Goal: Transaction & Acquisition: Purchase product/service

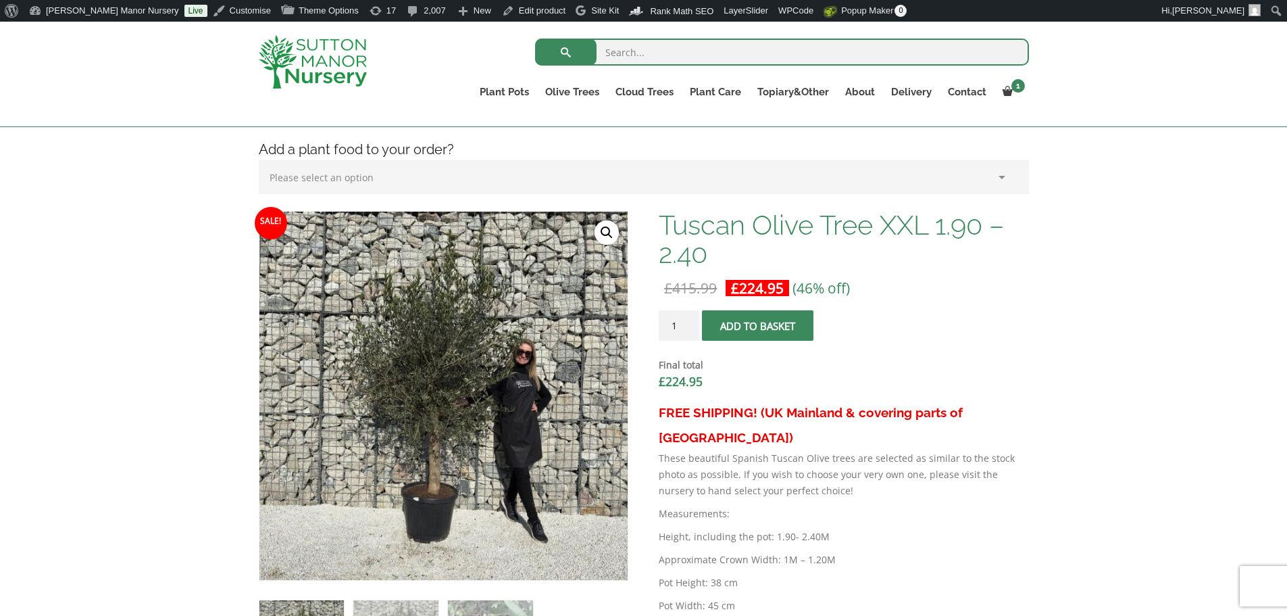
click at [636, 54] on input "search" at bounding box center [782, 52] width 494 height 27
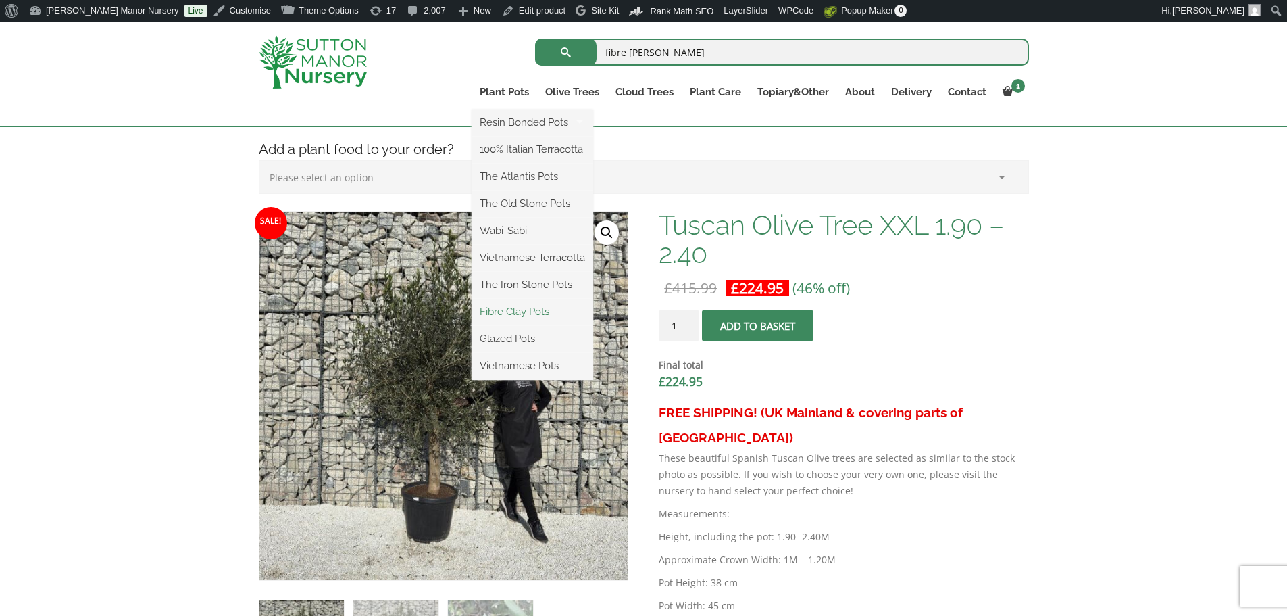
type input "fibre clay champagne"
click at [539, 315] on link "Fibre Clay Pots" at bounding box center [533, 311] width 122 height 20
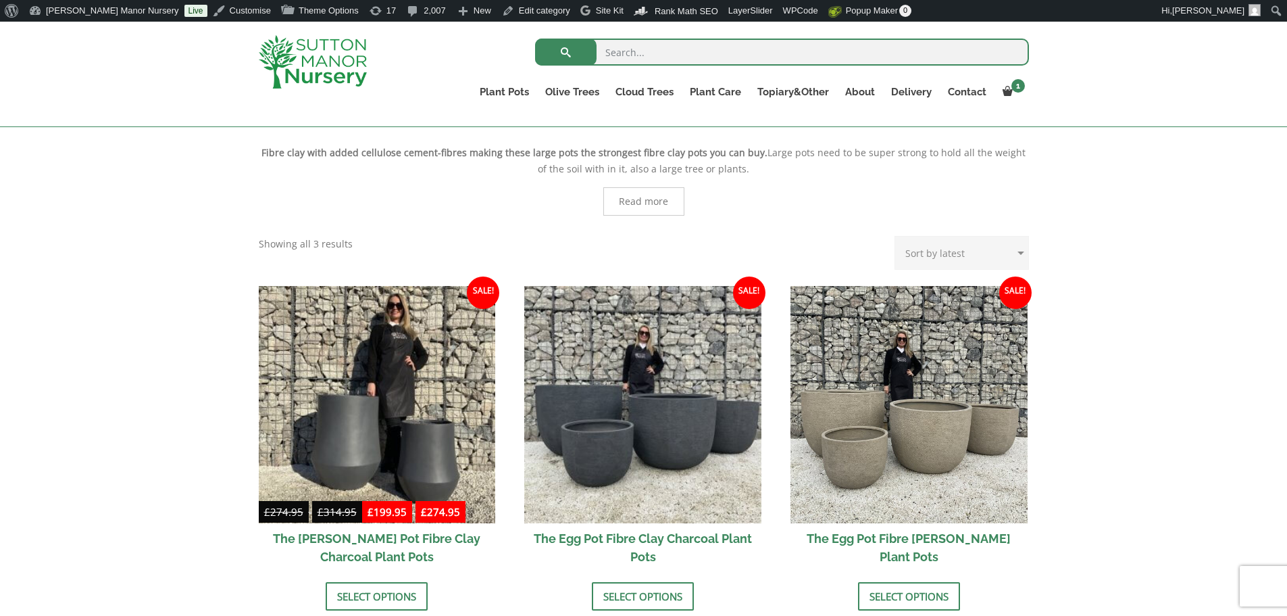
scroll to position [338, 0]
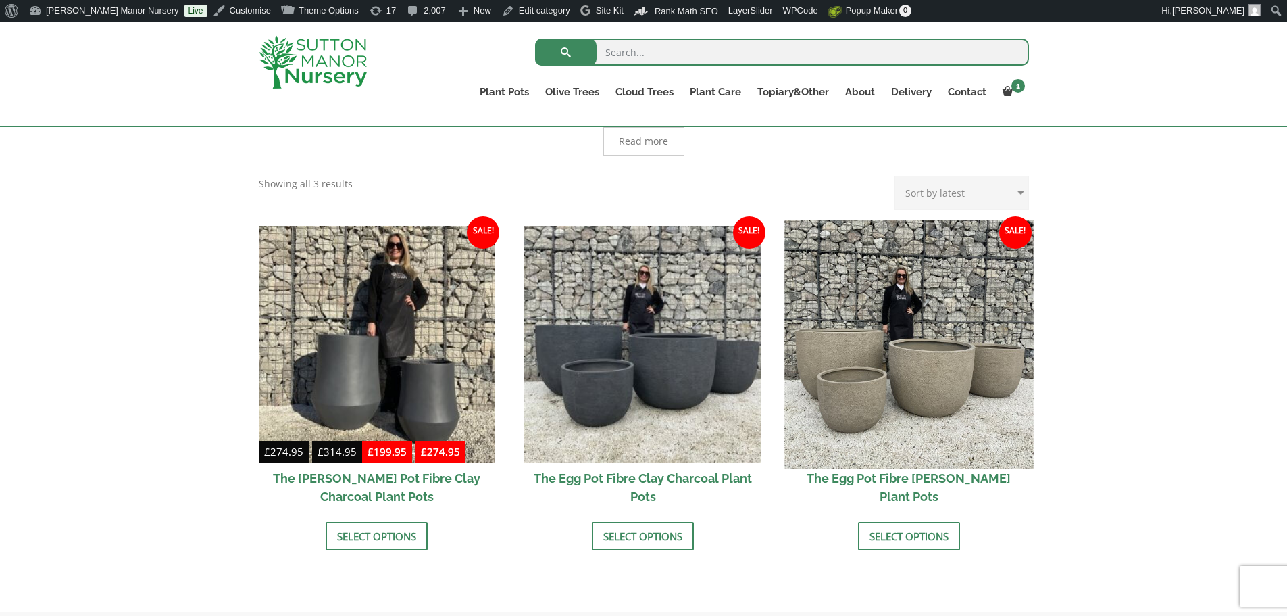
click at [934, 374] on img at bounding box center [908, 344] width 249 height 249
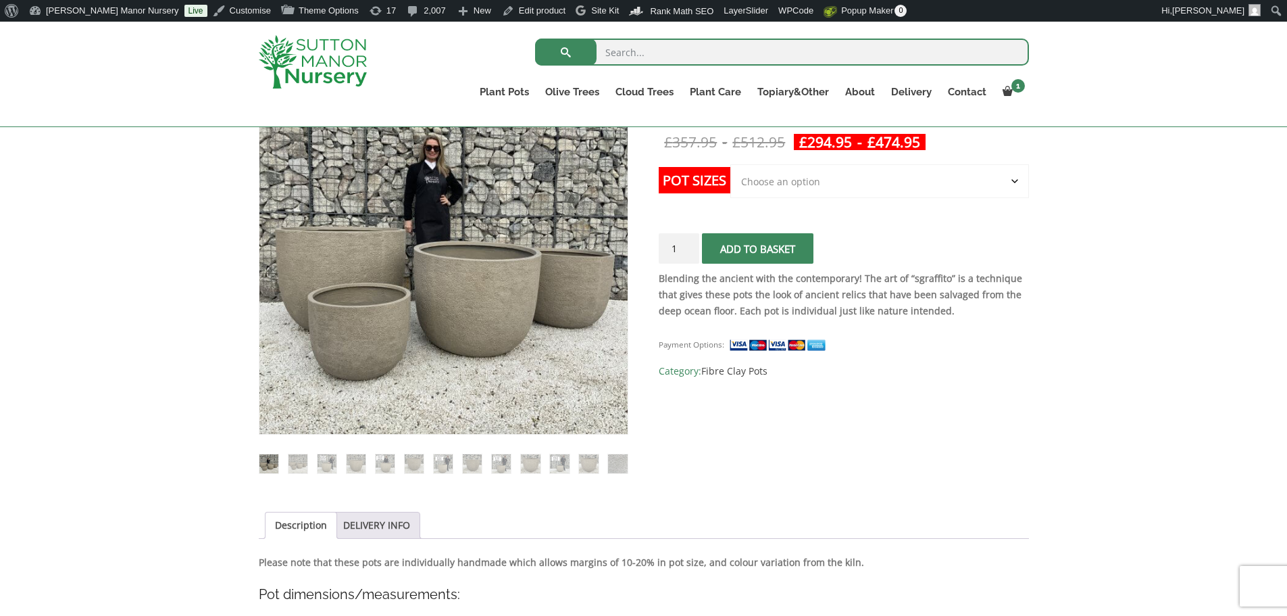
scroll to position [270, 0]
click at [794, 182] on select "Choose an option Click here to buy the 5th To Largest Pot In The Picture Click …" at bounding box center [879, 180] width 298 height 34
click at [885, 175] on select "Choose an option Click here to buy the 5th To Largest Pot In The Picture Click …" at bounding box center [879, 180] width 298 height 34
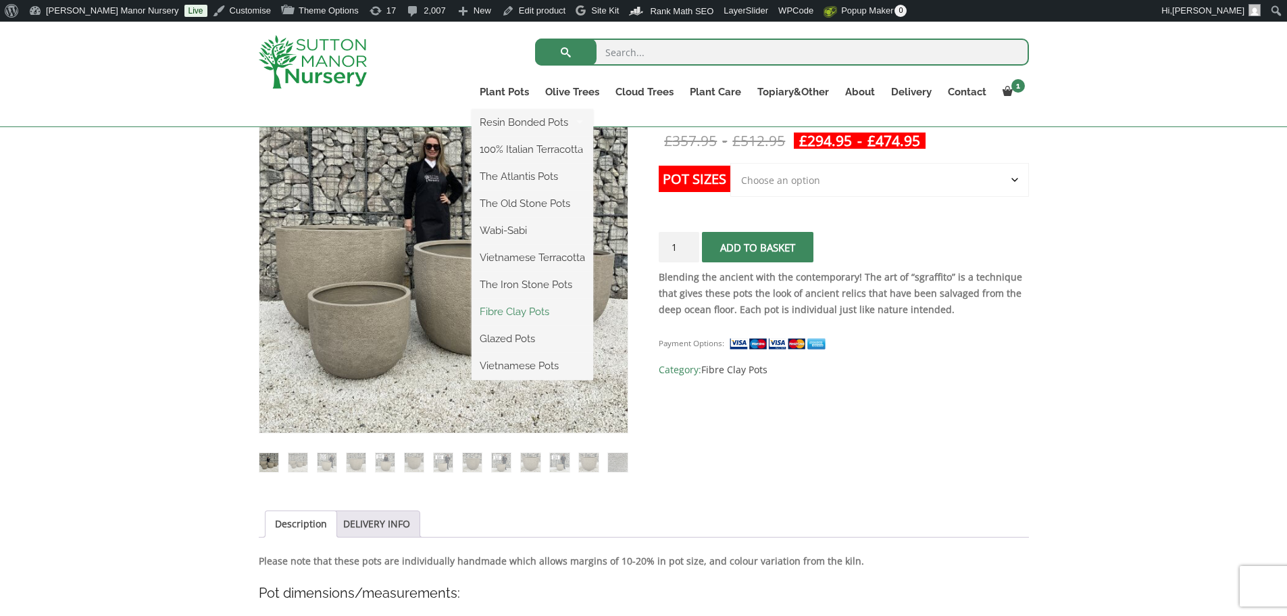
click at [528, 314] on link "Fibre Clay Pots" at bounding box center [533, 311] width 122 height 20
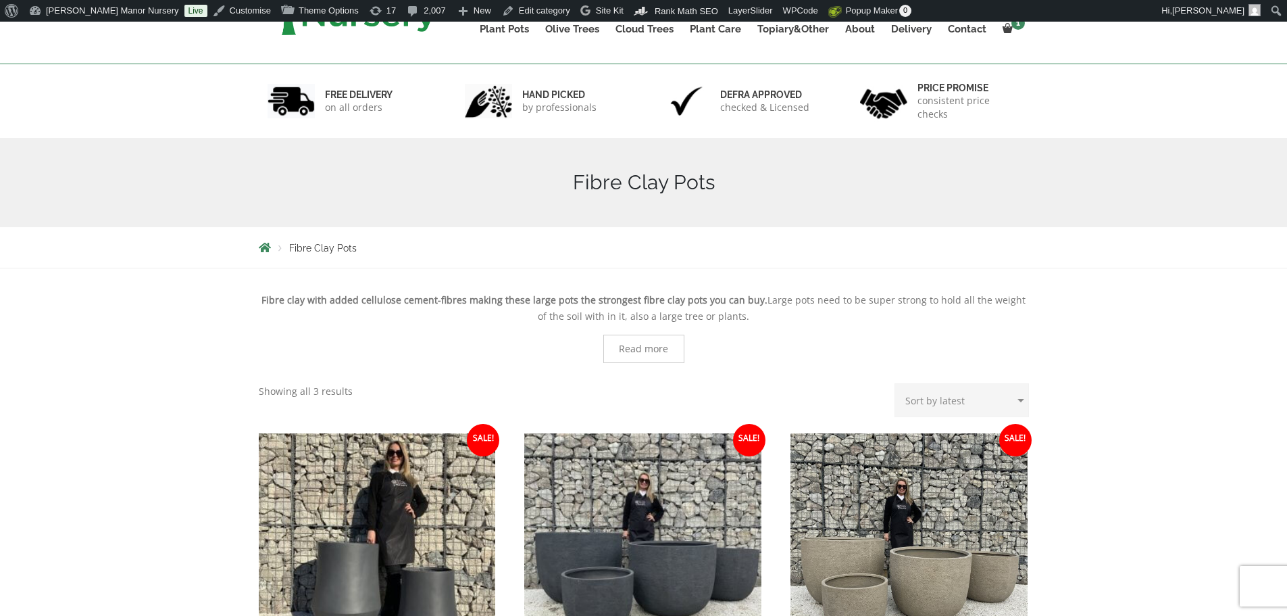
scroll to position [338, 0]
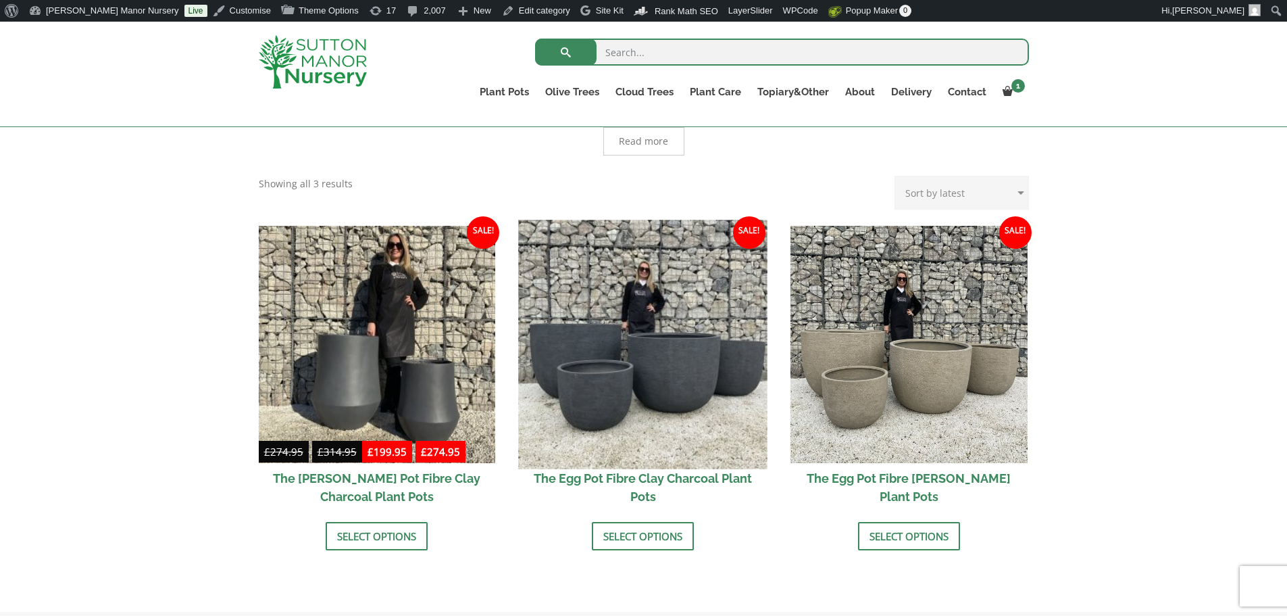
click at [617, 328] on img at bounding box center [643, 344] width 249 height 249
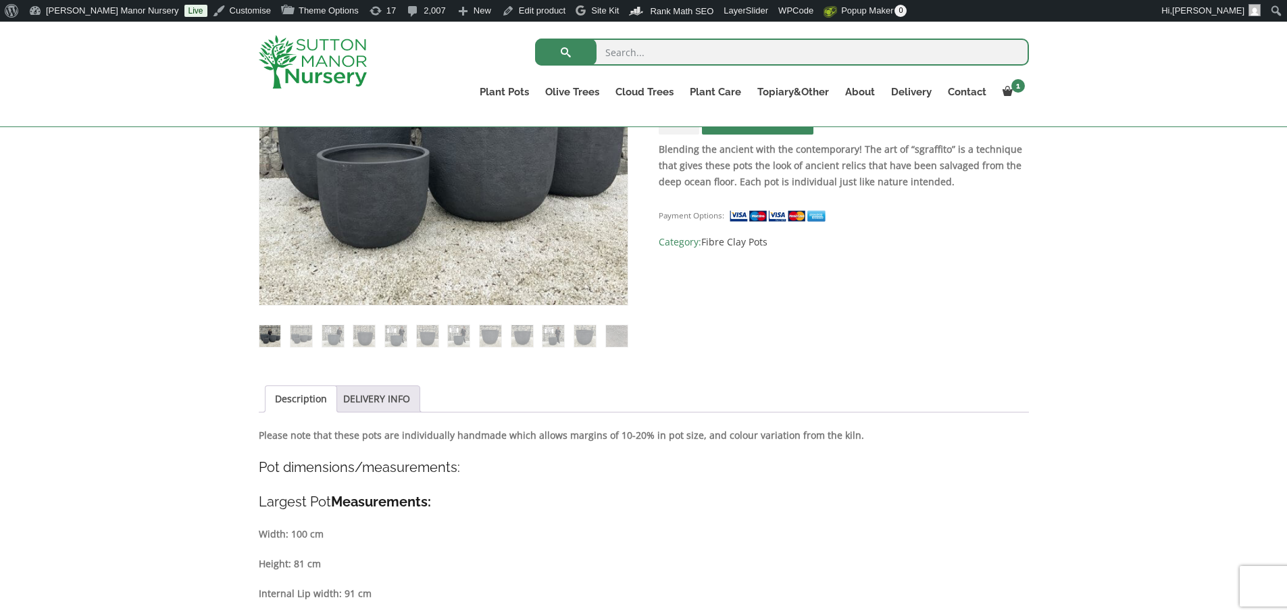
scroll to position [203, 0]
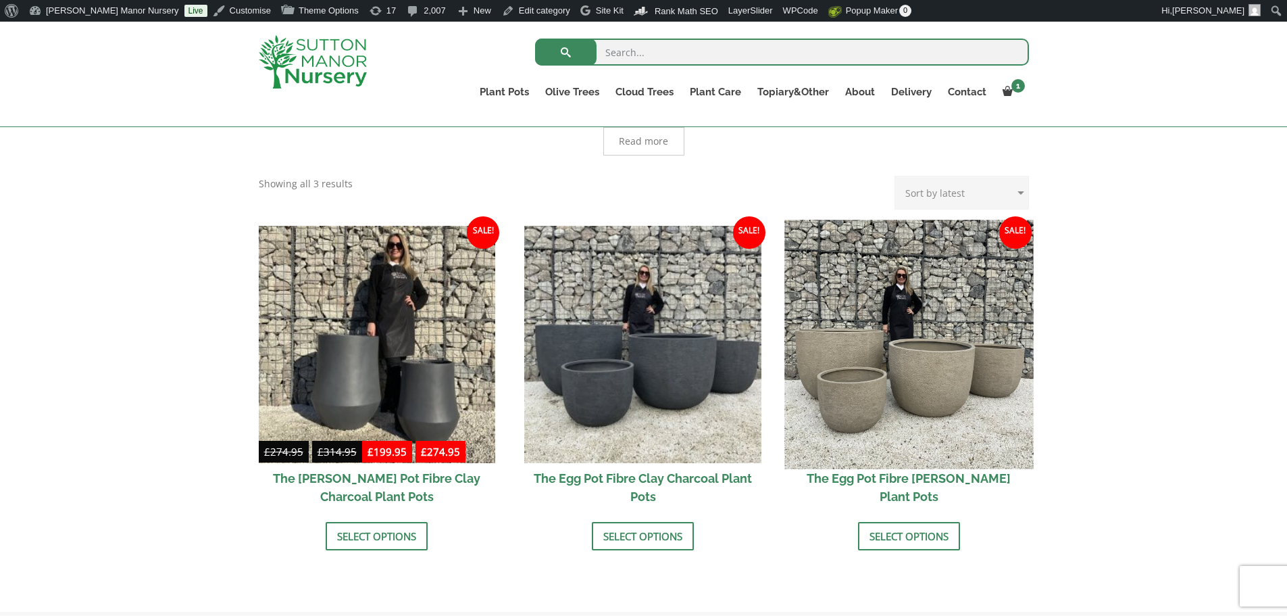
click at [918, 309] on img at bounding box center [908, 344] width 249 height 249
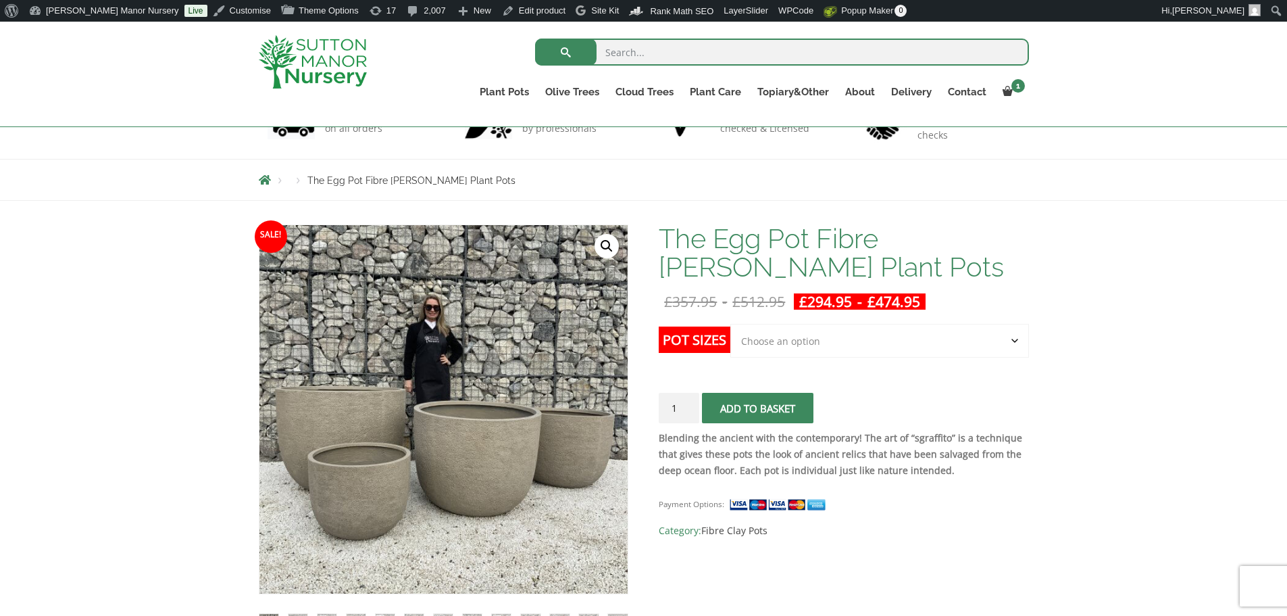
scroll to position [135, 0]
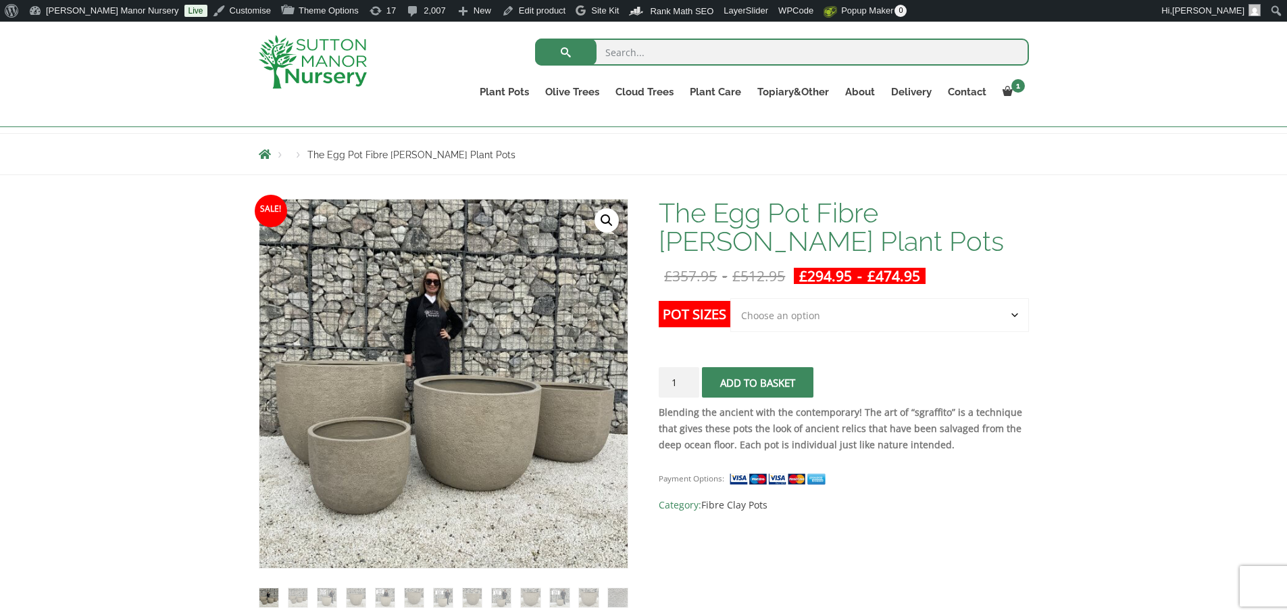
click at [905, 309] on select "Choose an option Click here to buy the 5th To Largest Pot In The Picture Click …" at bounding box center [879, 315] width 298 height 34
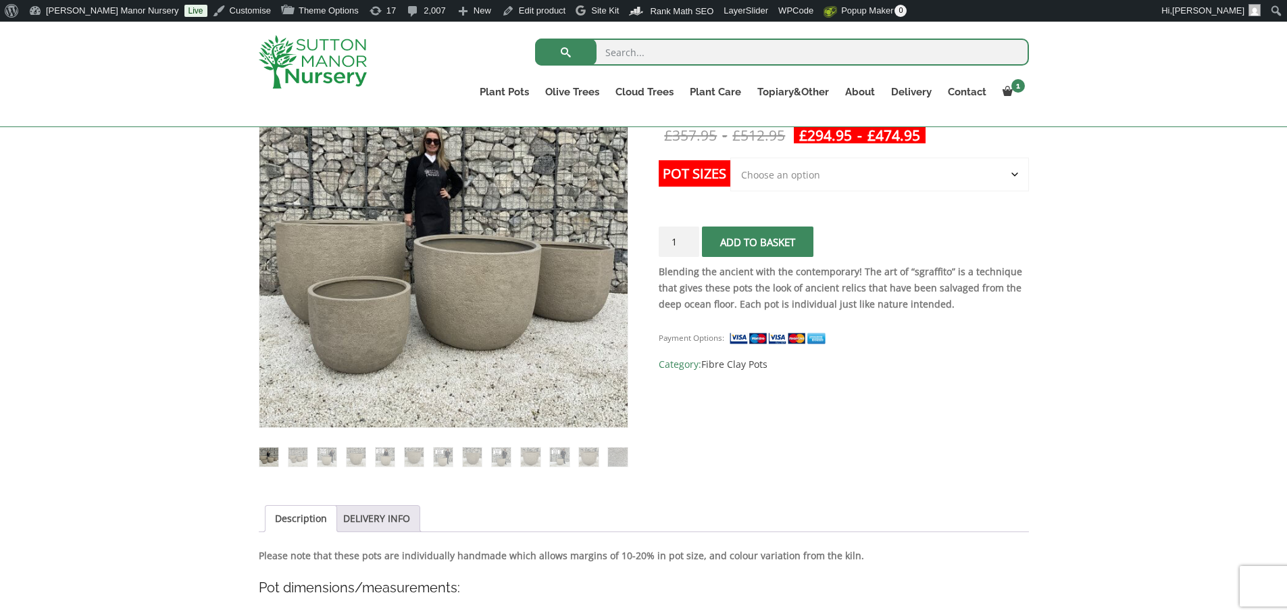
scroll to position [203, 0]
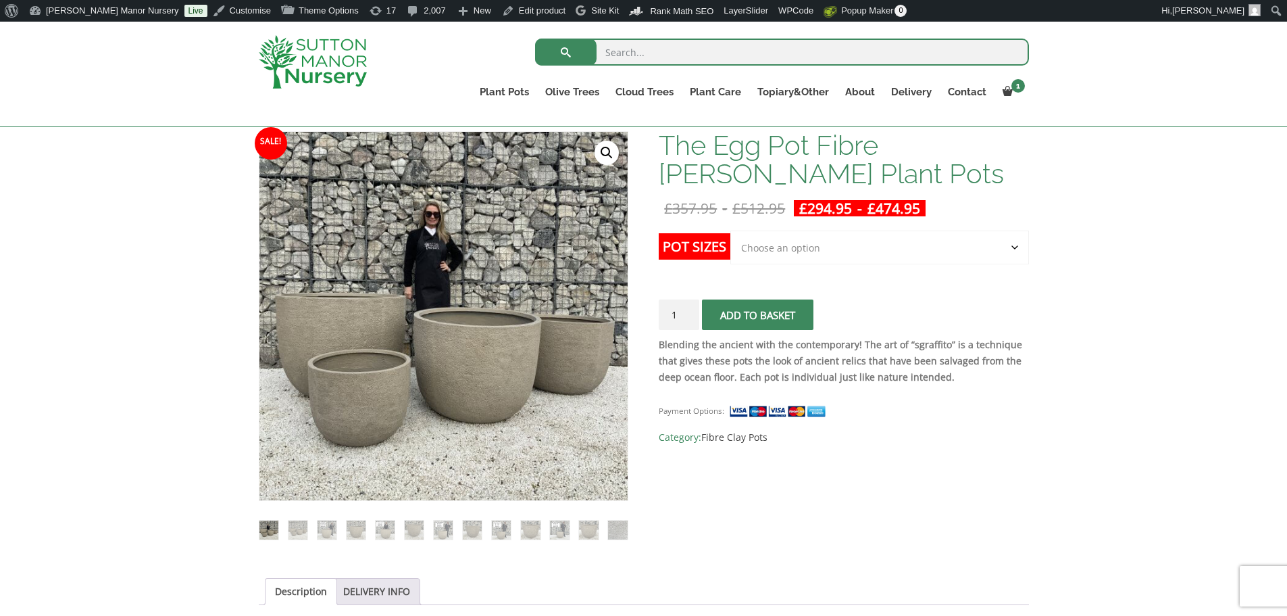
click at [793, 247] on select "Choose an option Click here to buy the 5th To Largest Pot In The Picture Click …" at bounding box center [879, 247] width 298 height 34
select select "Click here to buy the 2nd To Largest Pot In The Picture"
click at [730, 230] on select "Choose an option Click here to buy the 5th To Largest Pot In The Picture Click …" at bounding box center [879, 247] width 298 height 34
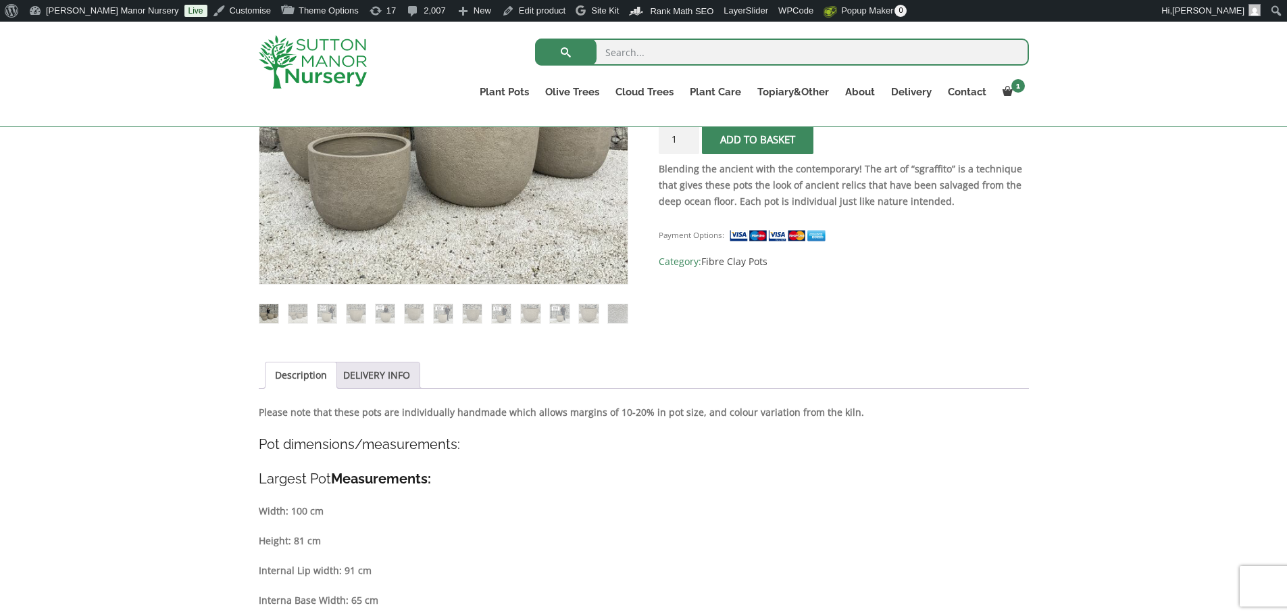
scroll to position [473, 0]
